Goal: Task Accomplishment & Management: Manage account settings

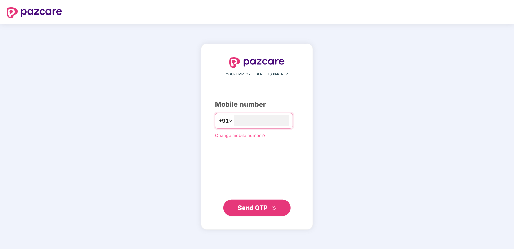
type input "**********"
click at [261, 202] on button "Send OTP" at bounding box center [256, 207] width 67 height 16
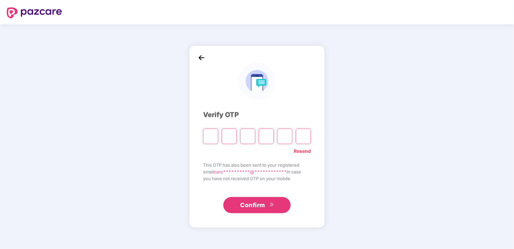
type input "*"
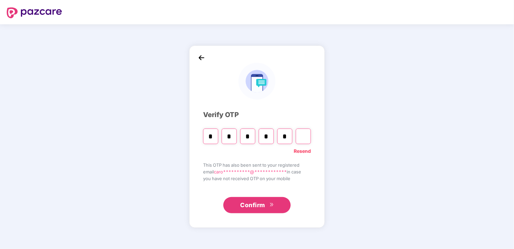
type input "*"
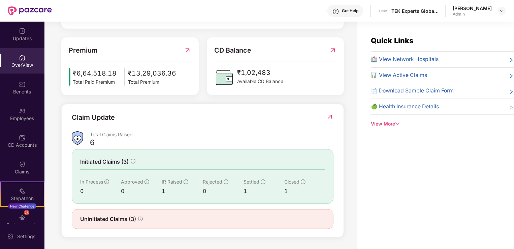
scroll to position [22, 0]
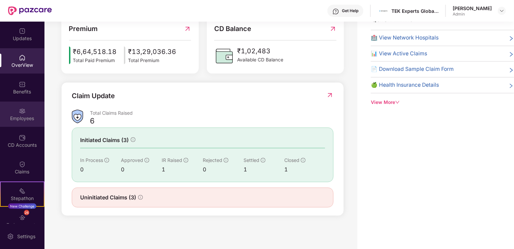
click at [17, 107] on div "Employees" at bounding box center [22, 113] width 44 height 25
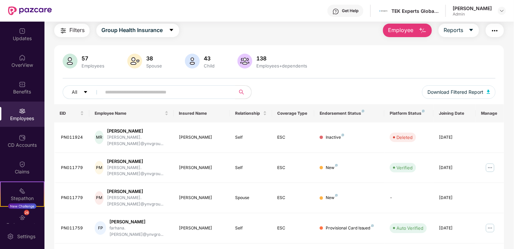
click at [194, 92] on input "text" at bounding box center [165, 92] width 121 height 10
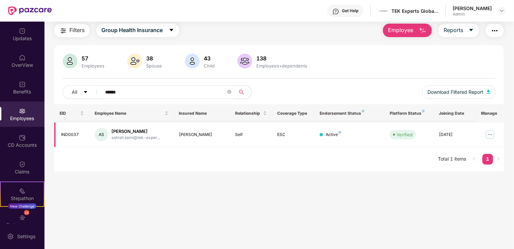
type input "******"
click at [488, 133] on img at bounding box center [490, 134] width 11 height 11
click at [348, 193] on main "Employees Filters Group Health Insurance Employee Reports 57 Employees 38 Spous…" at bounding box center [278, 124] width 469 height 249
click at [69, 136] on div "IND0037" at bounding box center [72, 134] width 23 height 6
click at [492, 134] on img at bounding box center [490, 134] width 11 height 11
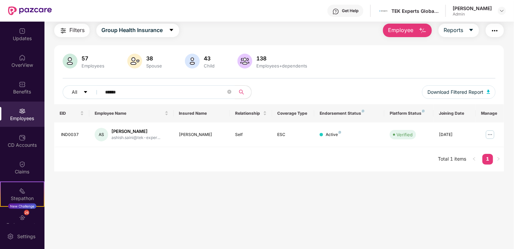
click at [290, 189] on main "Employees Filters Group Health Insurance Employee Reports 57 Employees 38 Spous…" at bounding box center [278, 124] width 469 height 249
click at [121, 130] on div "[PERSON_NAME]" at bounding box center [135, 131] width 49 height 6
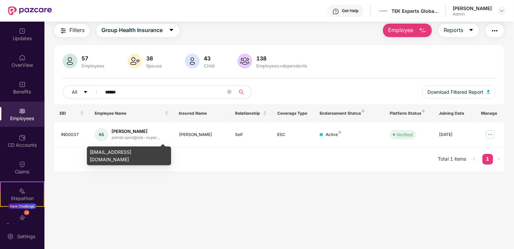
drag, startPoint x: 152, startPoint y: 138, endPoint x: 103, endPoint y: 196, distance: 75.8
click at [103, 196] on main "Employees Filters Group Health Insurance Employee Reports 57 Employees 38 Spous…" at bounding box center [278, 124] width 469 height 249
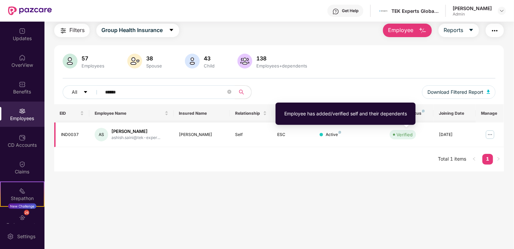
click at [401, 136] on div "Verified" at bounding box center [404, 134] width 16 height 7
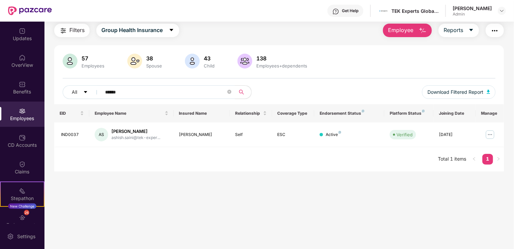
click at [326, 208] on main "Employees Filters Group Health Insurance Employee Reports 57 Employees 38 Spous…" at bounding box center [278, 124] width 469 height 249
click at [76, 132] on div "IND0037" at bounding box center [72, 134] width 23 height 6
click at [496, 34] on img "button" at bounding box center [495, 31] width 8 height 8
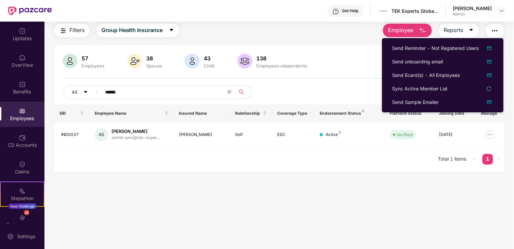
click at [426, 28] on img "button" at bounding box center [423, 31] width 8 height 8
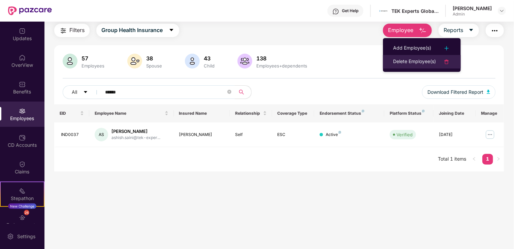
click at [434, 63] on div "Delete Employee(s)" at bounding box center [414, 62] width 43 height 8
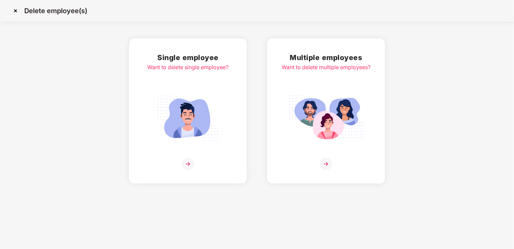
click at [187, 161] on img at bounding box center [188, 164] width 12 height 12
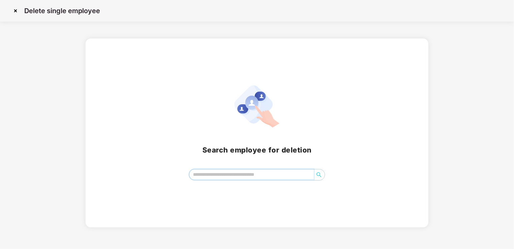
click at [215, 173] on input "search" at bounding box center [251, 174] width 125 height 10
click at [318, 175] on icon "search" at bounding box center [319, 174] width 5 height 5
click at [320, 175] on icon "search" at bounding box center [318, 174] width 5 height 5
click at [214, 174] on input "**********" at bounding box center [251, 174] width 125 height 10
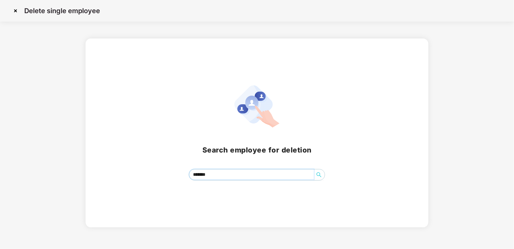
click at [318, 174] on icon "search" at bounding box center [318, 174] width 5 height 5
click at [266, 174] on input "******" at bounding box center [251, 174] width 125 height 10
type input "******"
click at [321, 174] on icon "search" at bounding box center [318, 174] width 5 height 5
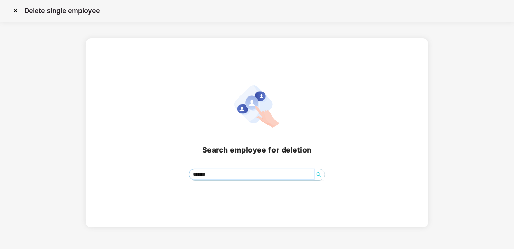
click at [321, 174] on icon "search" at bounding box center [318, 174] width 5 height 5
click at [15, 11] on img at bounding box center [15, 10] width 11 height 11
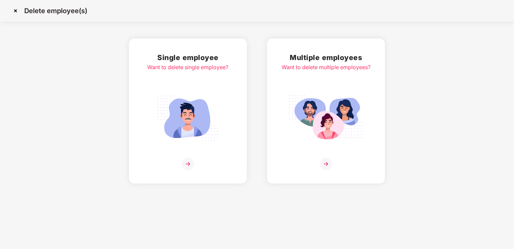
click at [328, 164] on img at bounding box center [326, 164] width 12 height 12
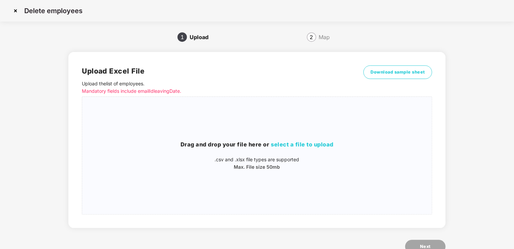
scroll to position [21, 0]
